Goal: Transaction & Acquisition: Purchase product/service

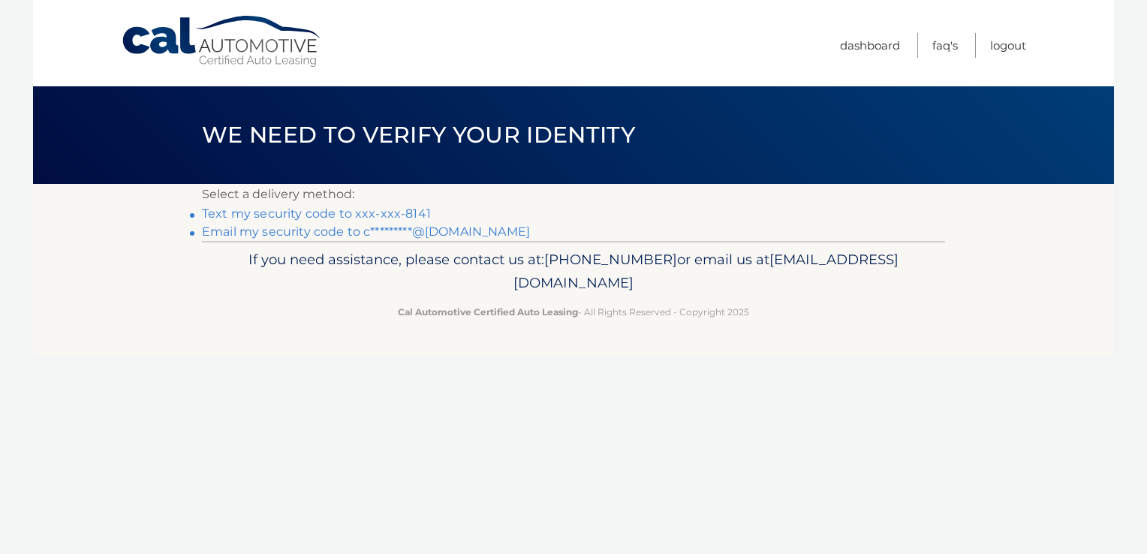
click at [290, 230] on link "Email my security code to c*********@gmail.com" at bounding box center [366, 231] width 328 height 14
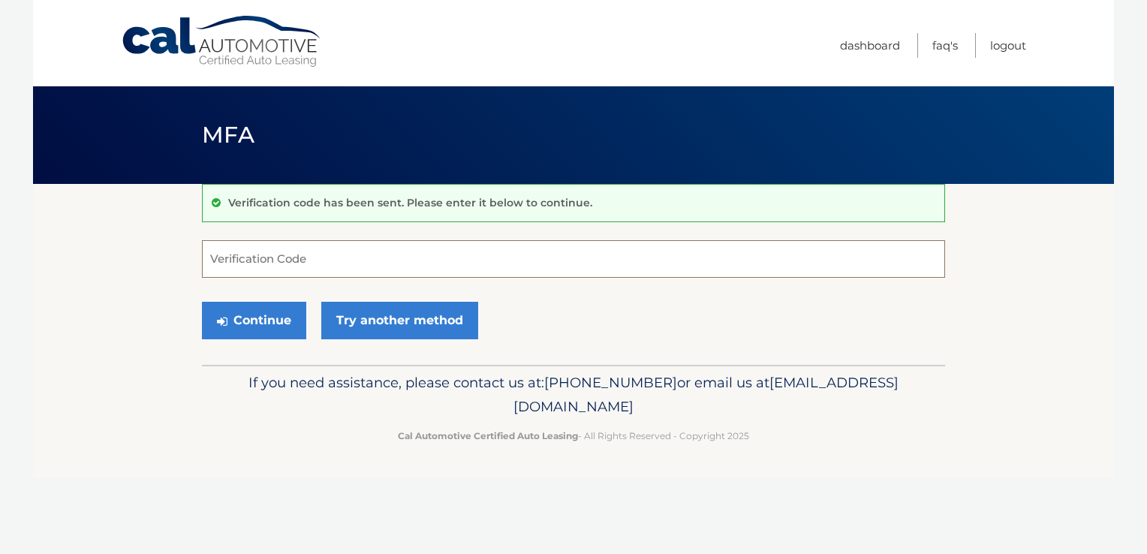
click at [279, 250] on input "Verification Code" at bounding box center [573, 259] width 743 height 38
type input "149975"
click at [248, 317] on button "Continue" at bounding box center [254, 321] width 104 height 38
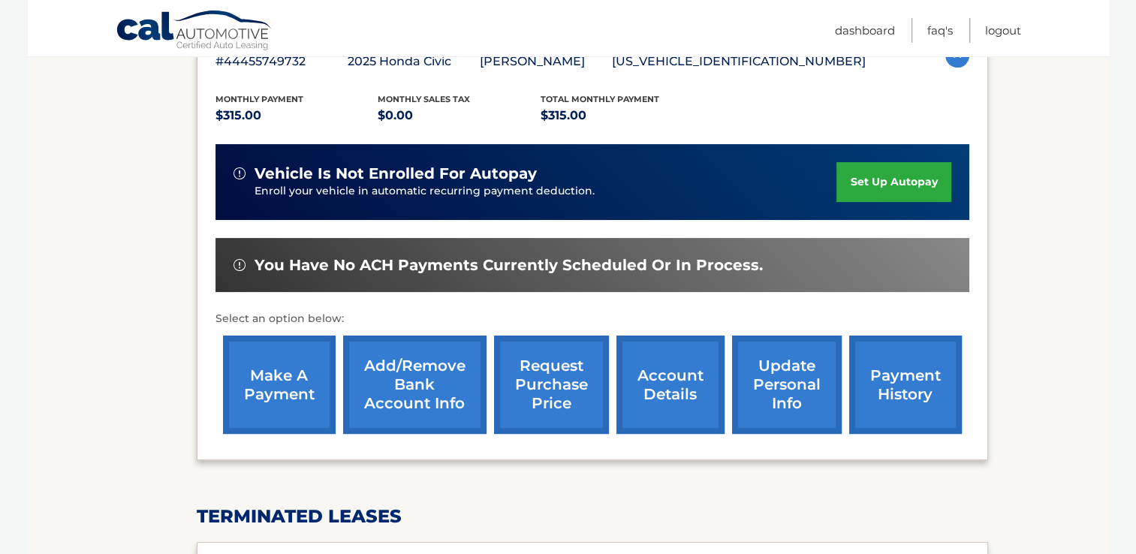
scroll to position [261, 0]
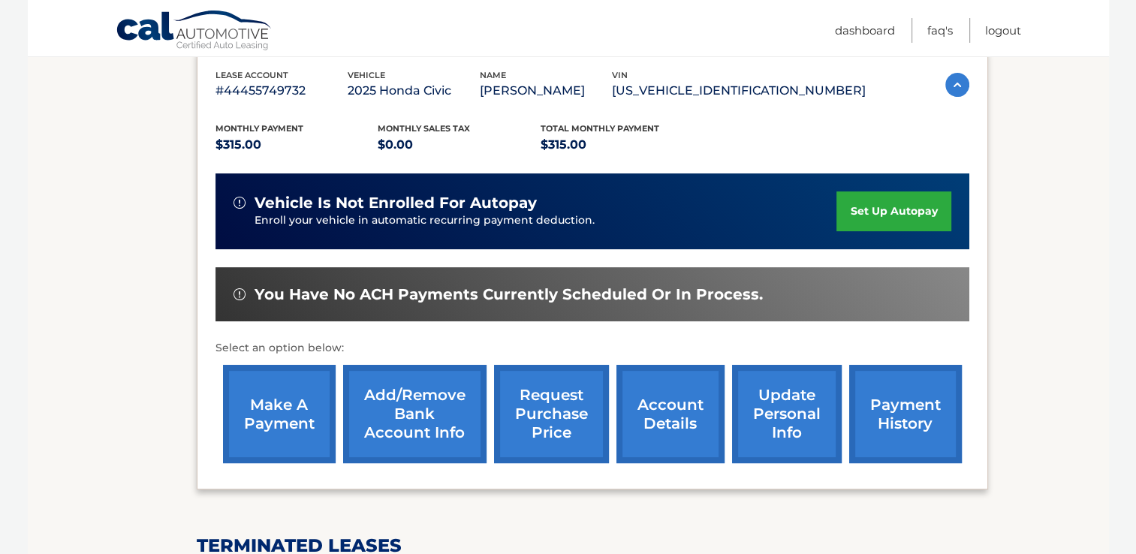
click at [272, 401] on link "make a payment" at bounding box center [279, 414] width 113 height 98
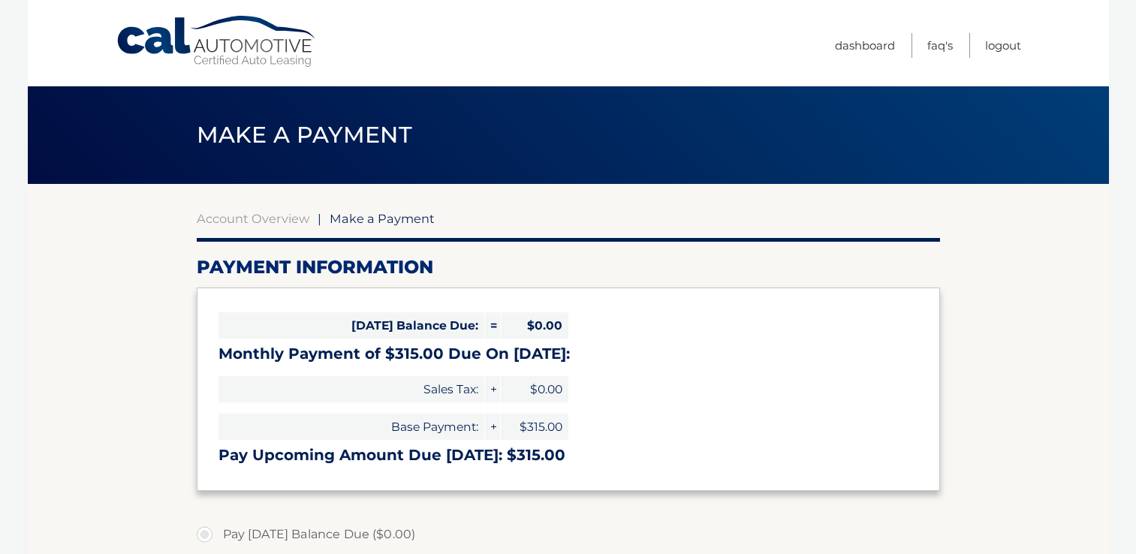
select select "OTJlODViODgtNjBjZC00YzUxLWI0MWUtNDMwZjA3NjQyNTFm"
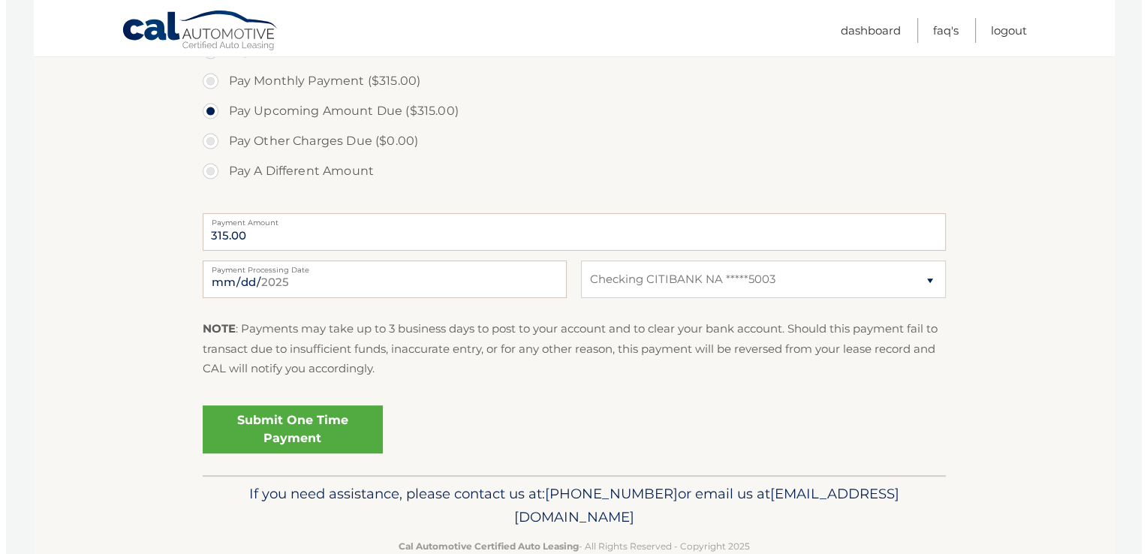
scroll to position [490, 0]
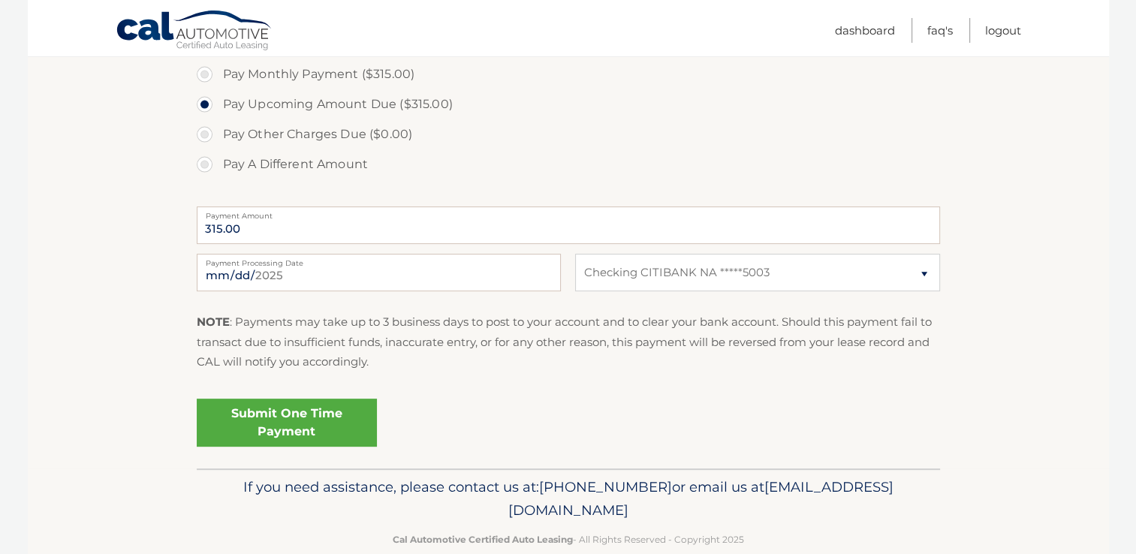
click at [297, 413] on link "Submit One Time Payment" at bounding box center [287, 423] width 180 height 48
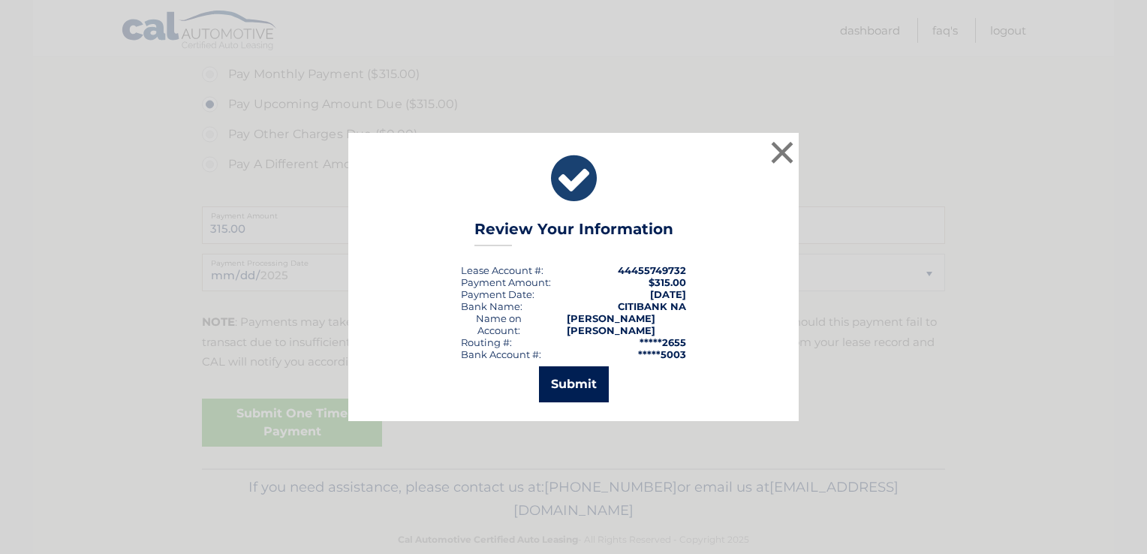
click at [576, 383] on button "Submit" at bounding box center [574, 384] width 70 height 36
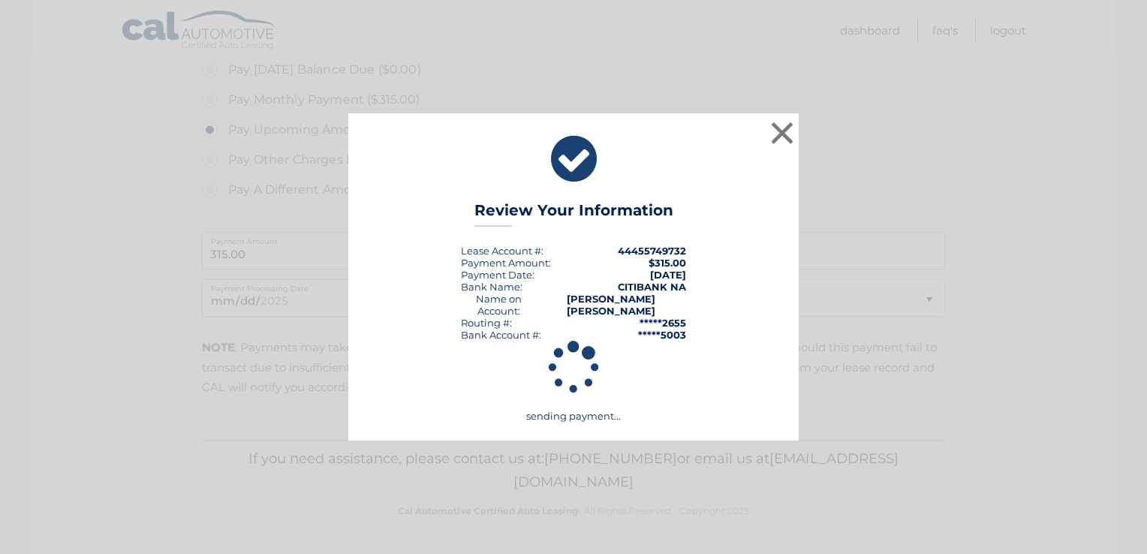
scroll to position [463, 0]
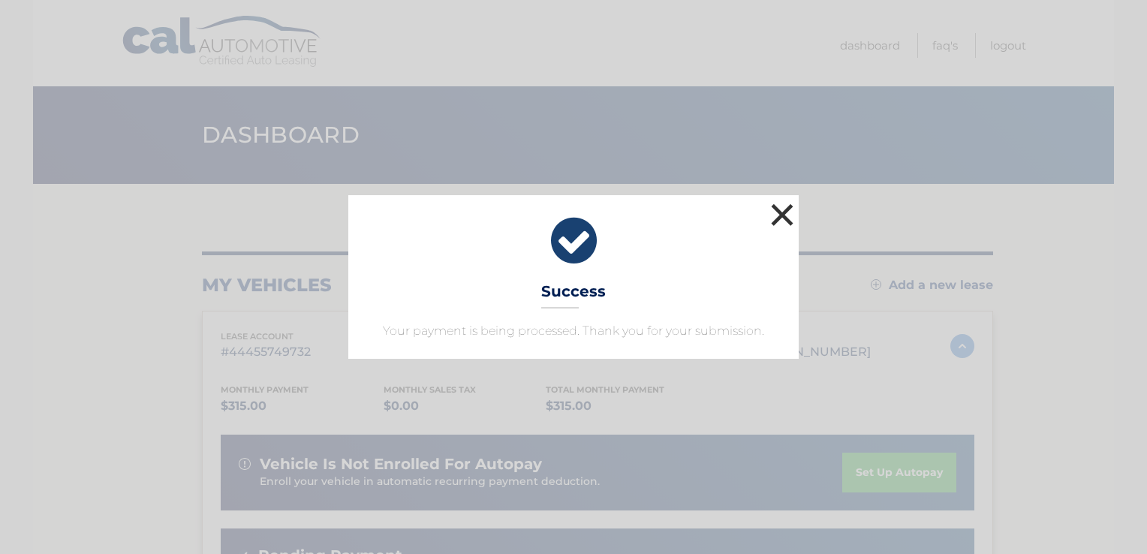
click at [777, 212] on button "×" at bounding box center [782, 215] width 30 height 30
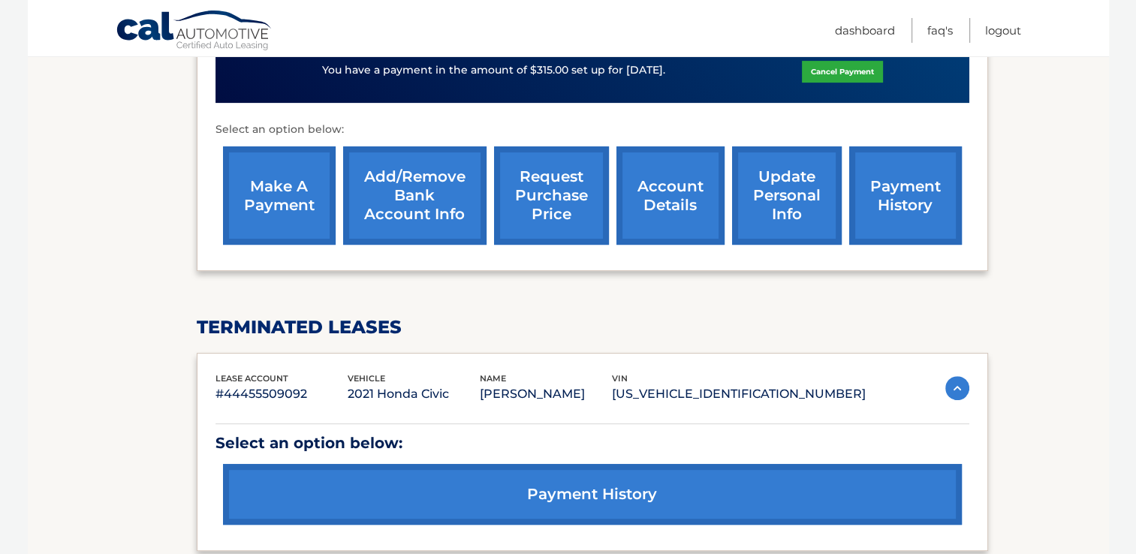
scroll to position [495, 0]
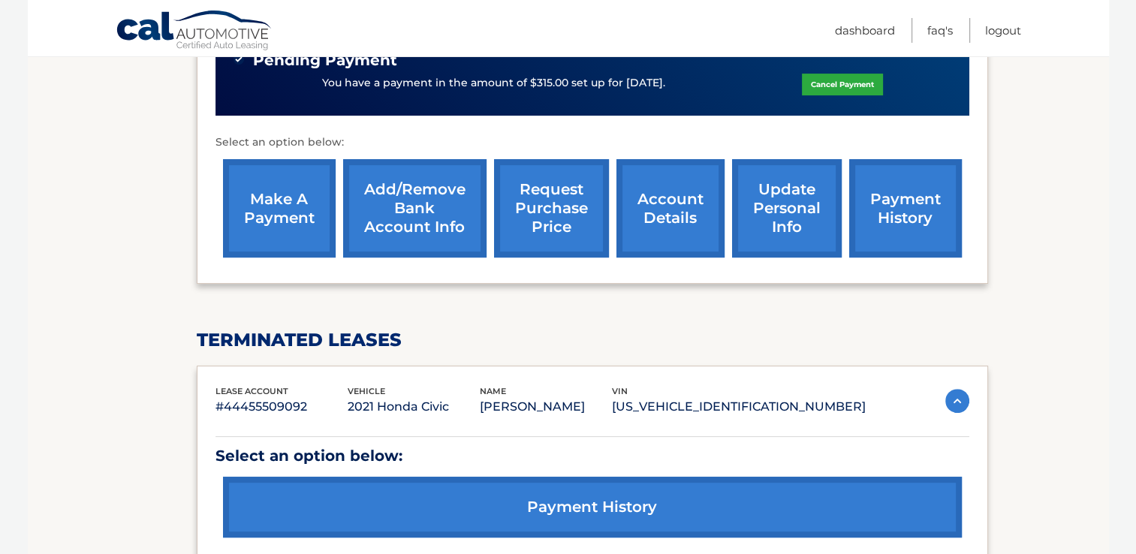
click at [901, 206] on link "payment history" at bounding box center [905, 208] width 113 height 98
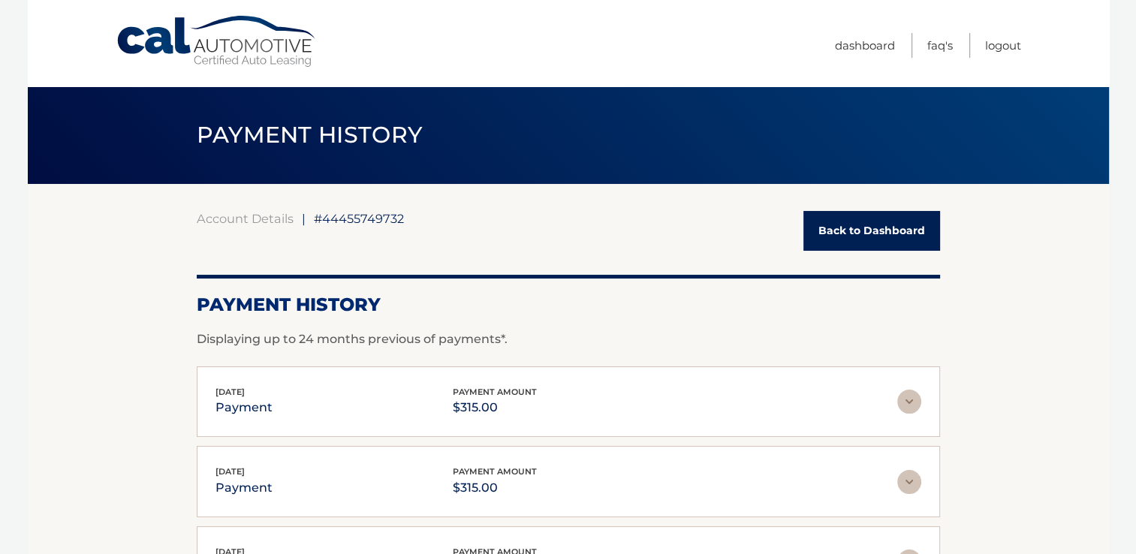
click at [862, 225] on link "Back to Dashboard" at bounding box center [871, 231] width 137 height 40
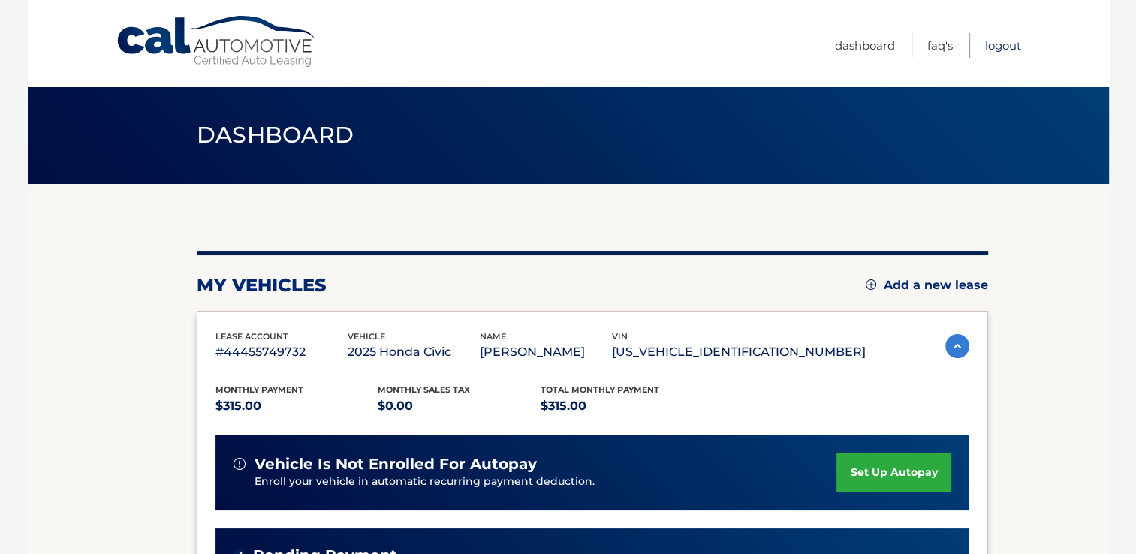
click at [999, 41] on link "Logout" at bounding box center [1003, 45] width 36 height 25
